Goal: Task Accomplishment & Management: Manage account settings

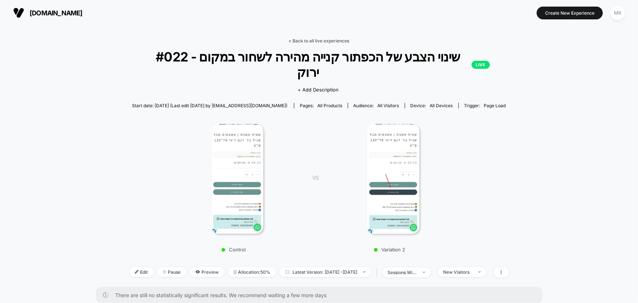
click at [297, 39] on link "< Back to all live experiences" at bounding box center [319, 40] width 61 height 5
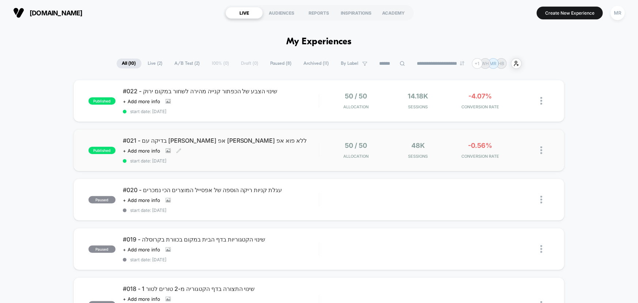
click at [165, 138] on span "#021 - בדיקה עם [PERSON_NAME] אפ [PERSON_NAME] ללא פוא אפ" at bounding box center [221, 140] width 196 height 7
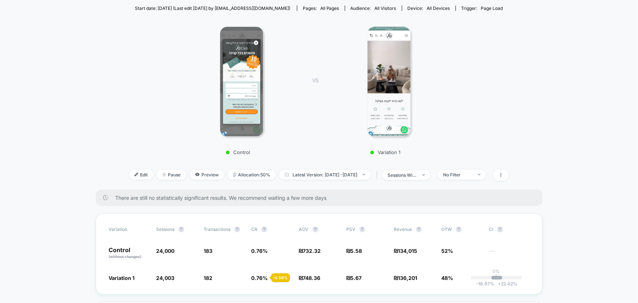
scroll to position [133, 0]
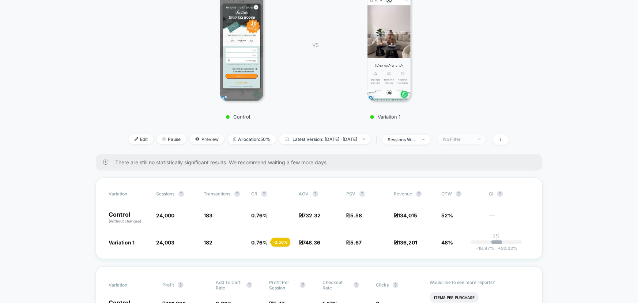
click at [460, 136] on div "No Filter" at bounding box center [457, 138] width 29 height 5
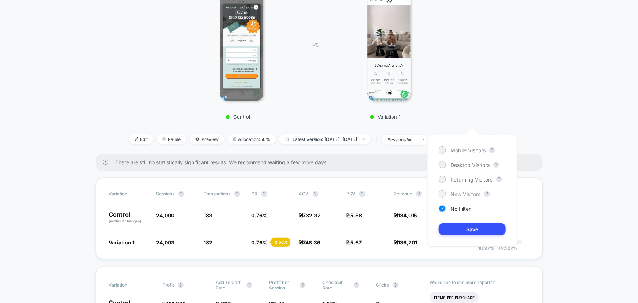
click at [464, 191] on span "New Visitors" at bounding box center [465, 194] width 30 height 6
click at [464, 234] on button "Save" at bounding box center [472, 229] width 67 height 12
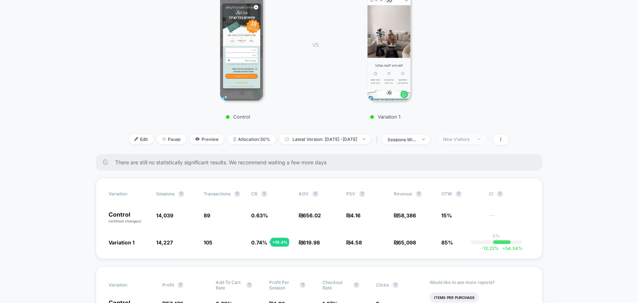
click at [466, 136] on div "New Visitors" at bounding box center [457, 138] width 29 height 5
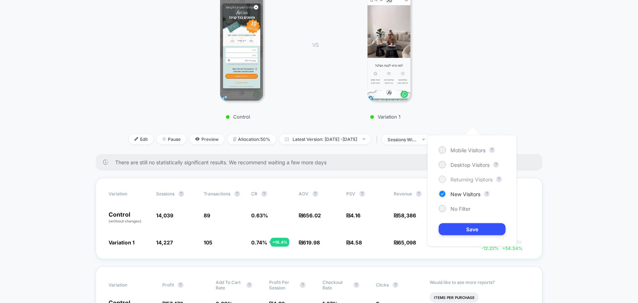
click at [464, 179] on span "Returning Visitors" at bounding box center [471, 179] width 42 height 6
click at [463, 220] on div "Mobile Visitors ? Desktop Visitors ? Returning Visitors ? New Visitors ? No Fil…" at bounding box center [472, 190] width 90 height 111
click at [463, 223] on button "Save" at bounding box center [472, 229] width 67 height 12
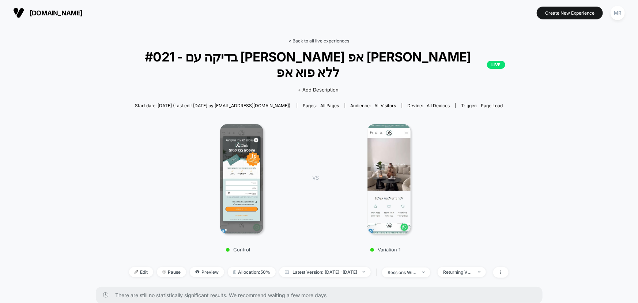
click at [307, 40] on link "< Back to all live experiences" at bounding box center [318, 40] width 61 height 5
